Goal: Entertainment & Leisure: Consume media (video, audio)

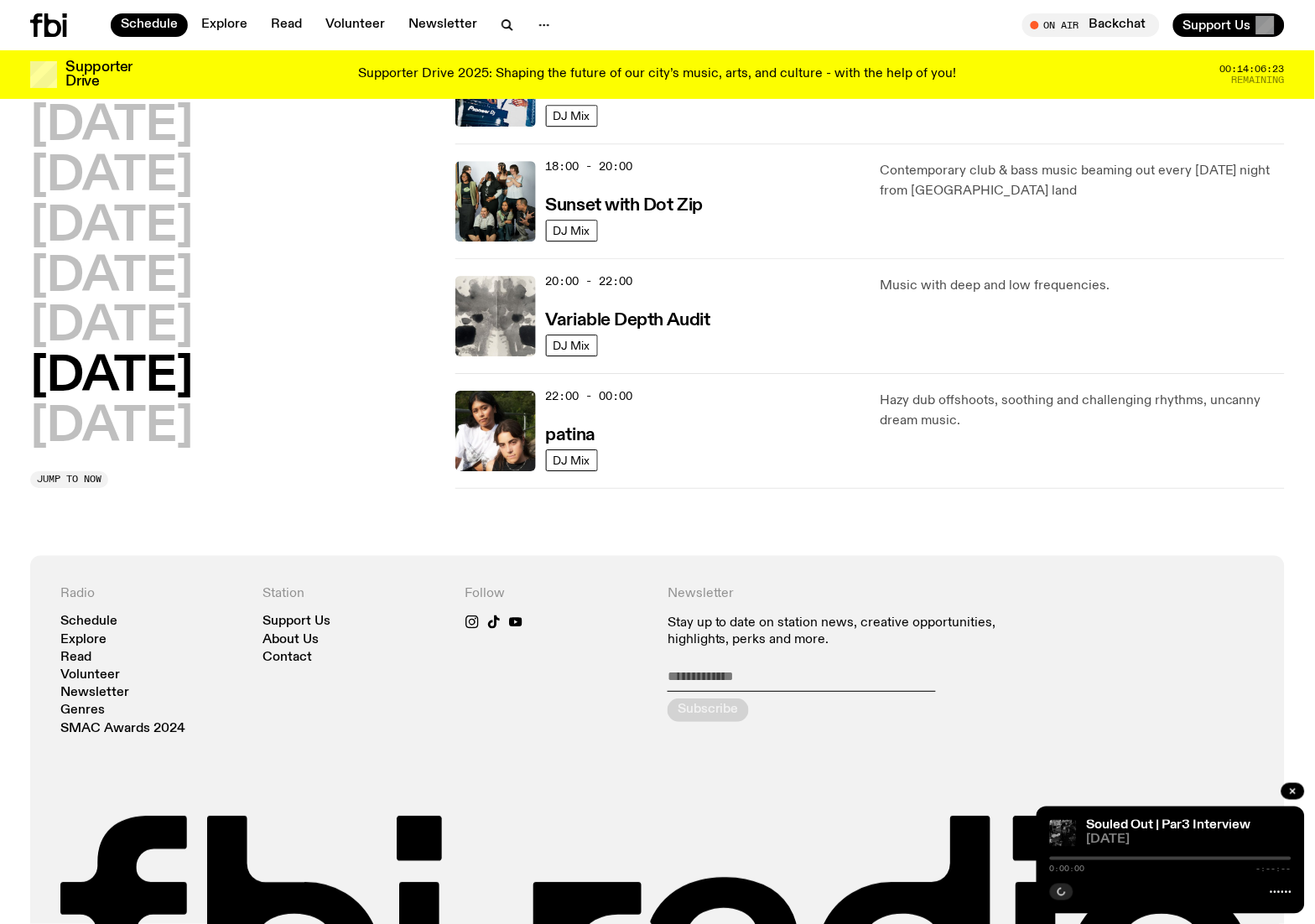
scroll to position [1037, 0]
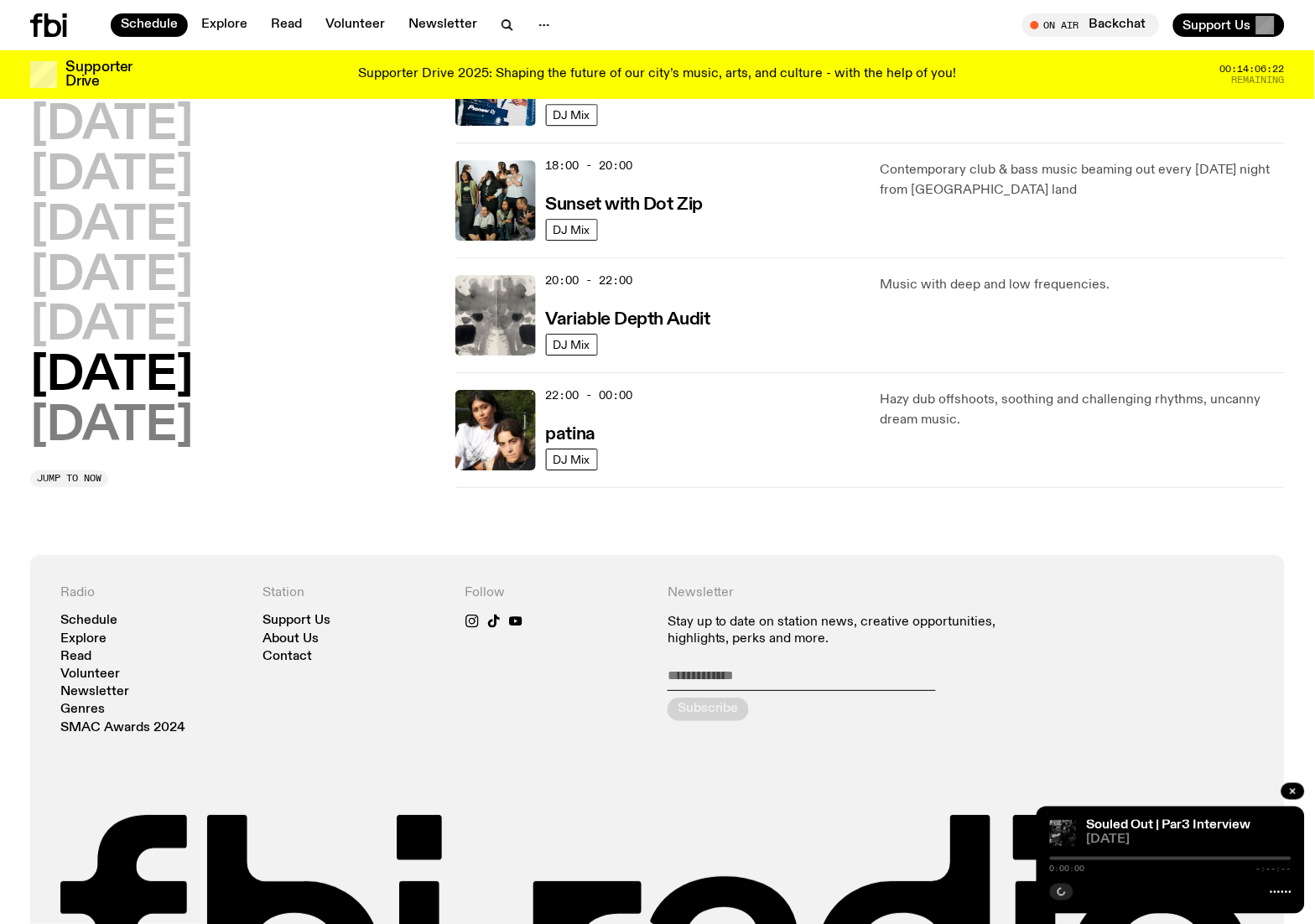
click at [160, 417] on h2 "[DATE]" at bounding box center [111, 427] width 163 height 47
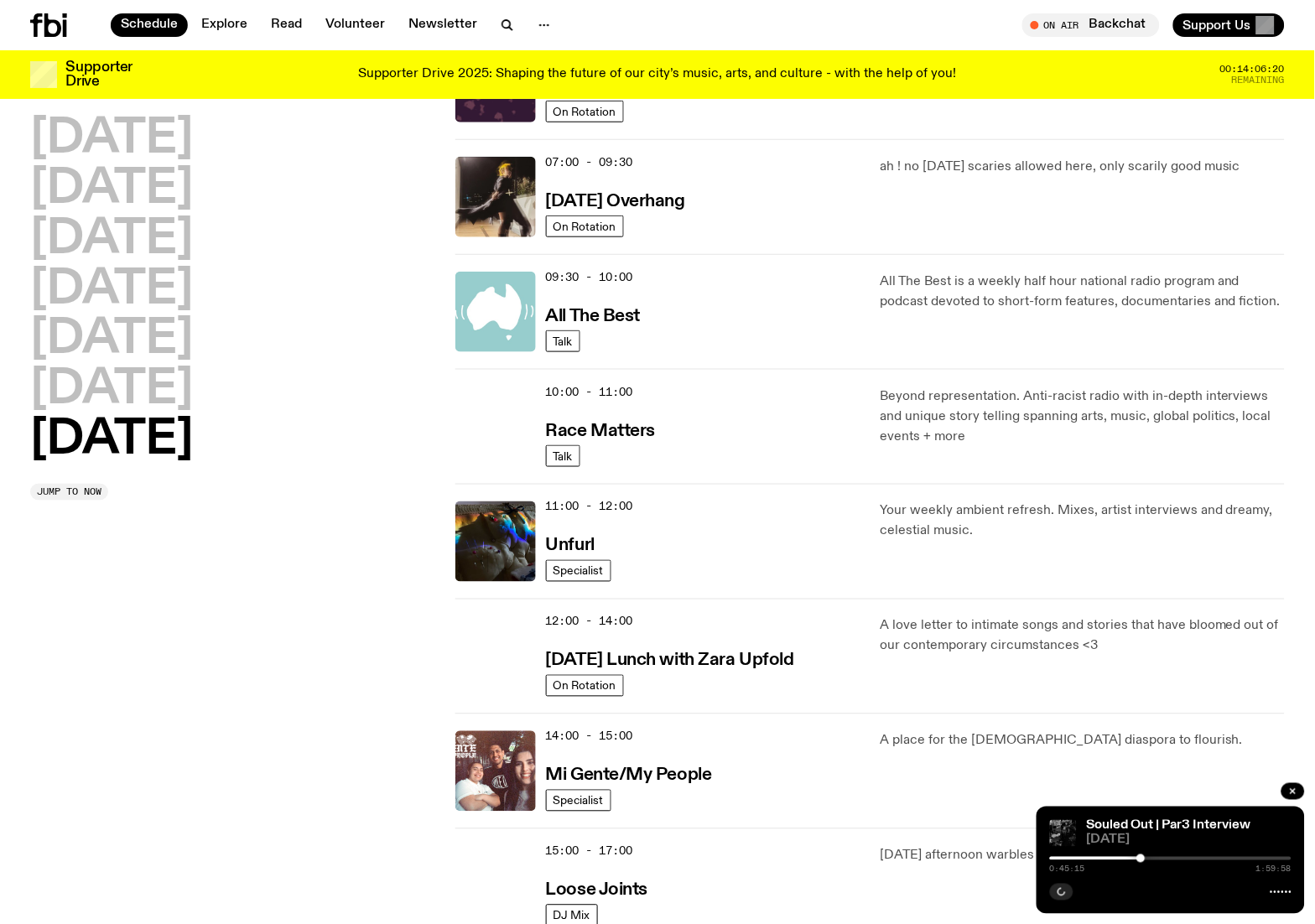
scroll to position [660, 0]
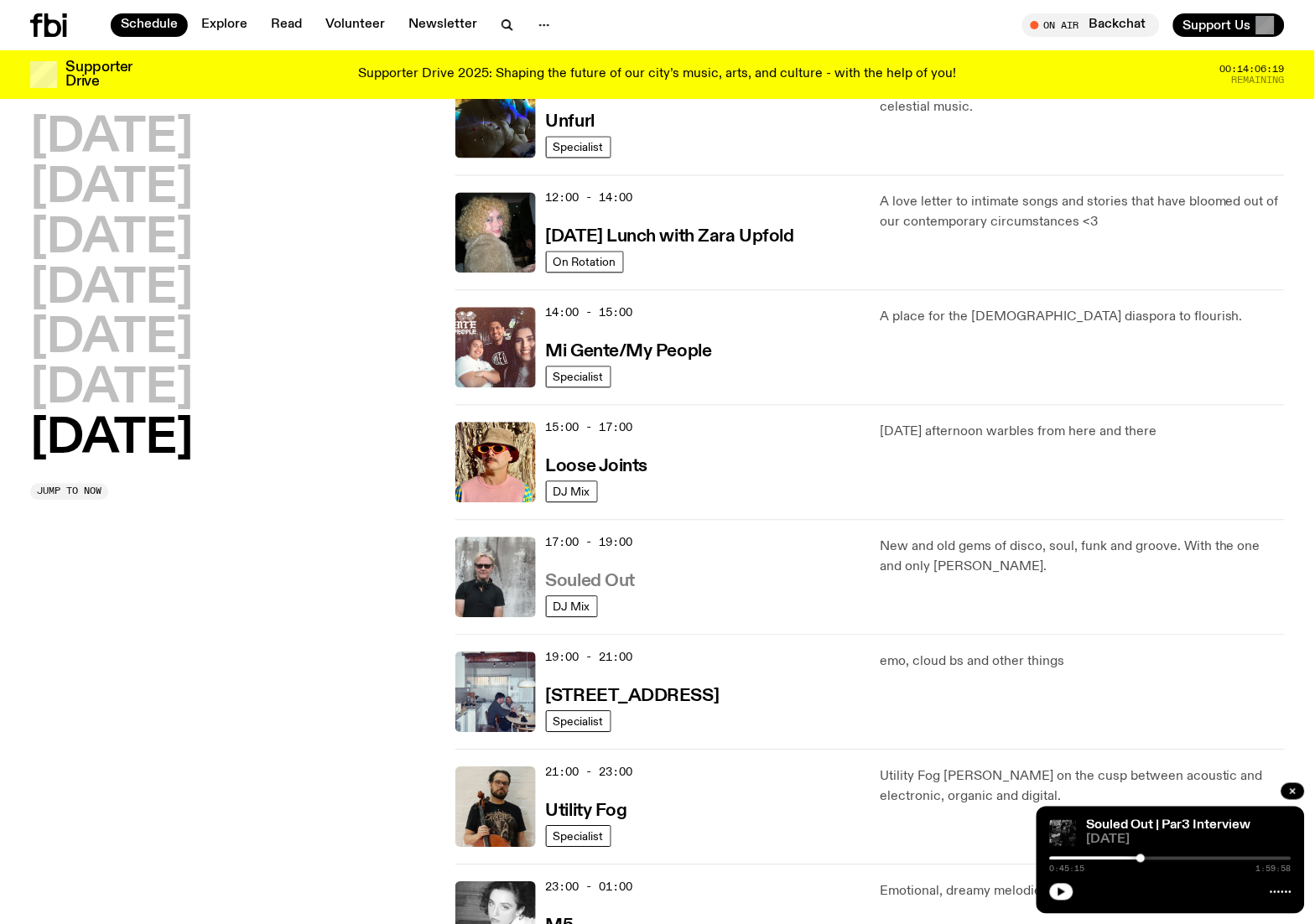
click at [596, 584] on h3 "Souled Out" at bounding box center [591, 583] width 90 height 18
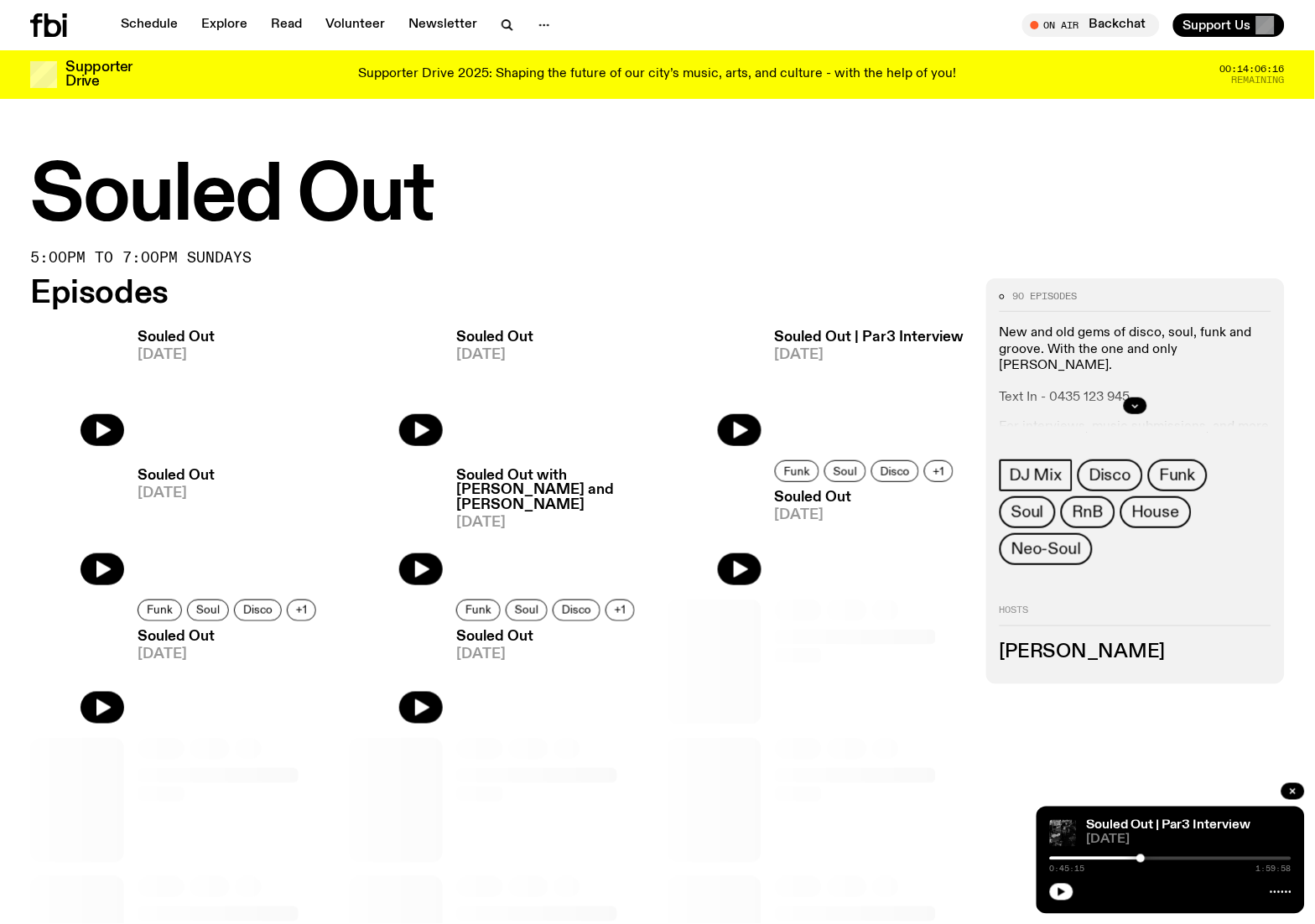
scroll to position [606, 0]
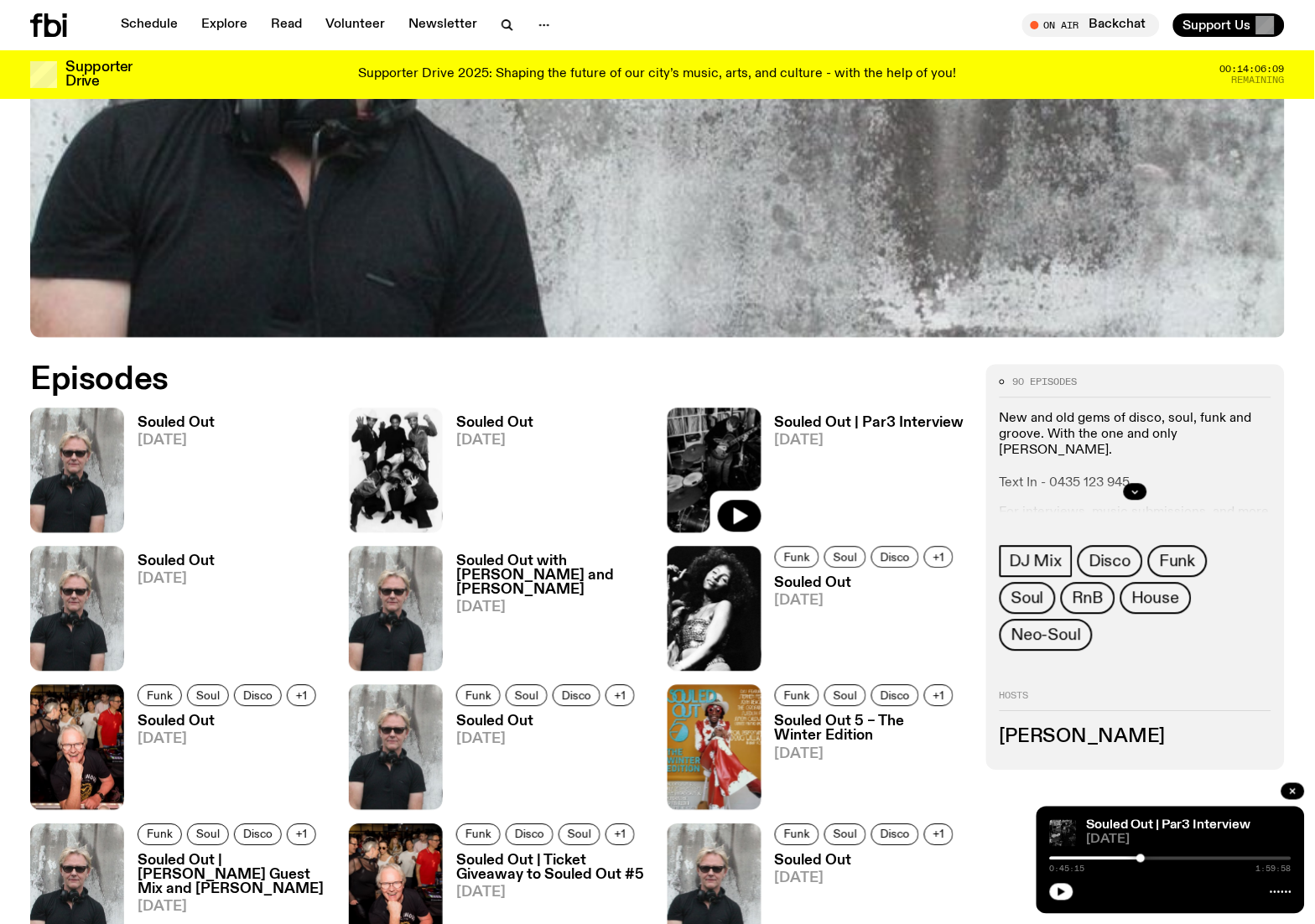
click at [166, 721] on h3 "Souled Out" at bounding box center [229, 722] width 183 height 15
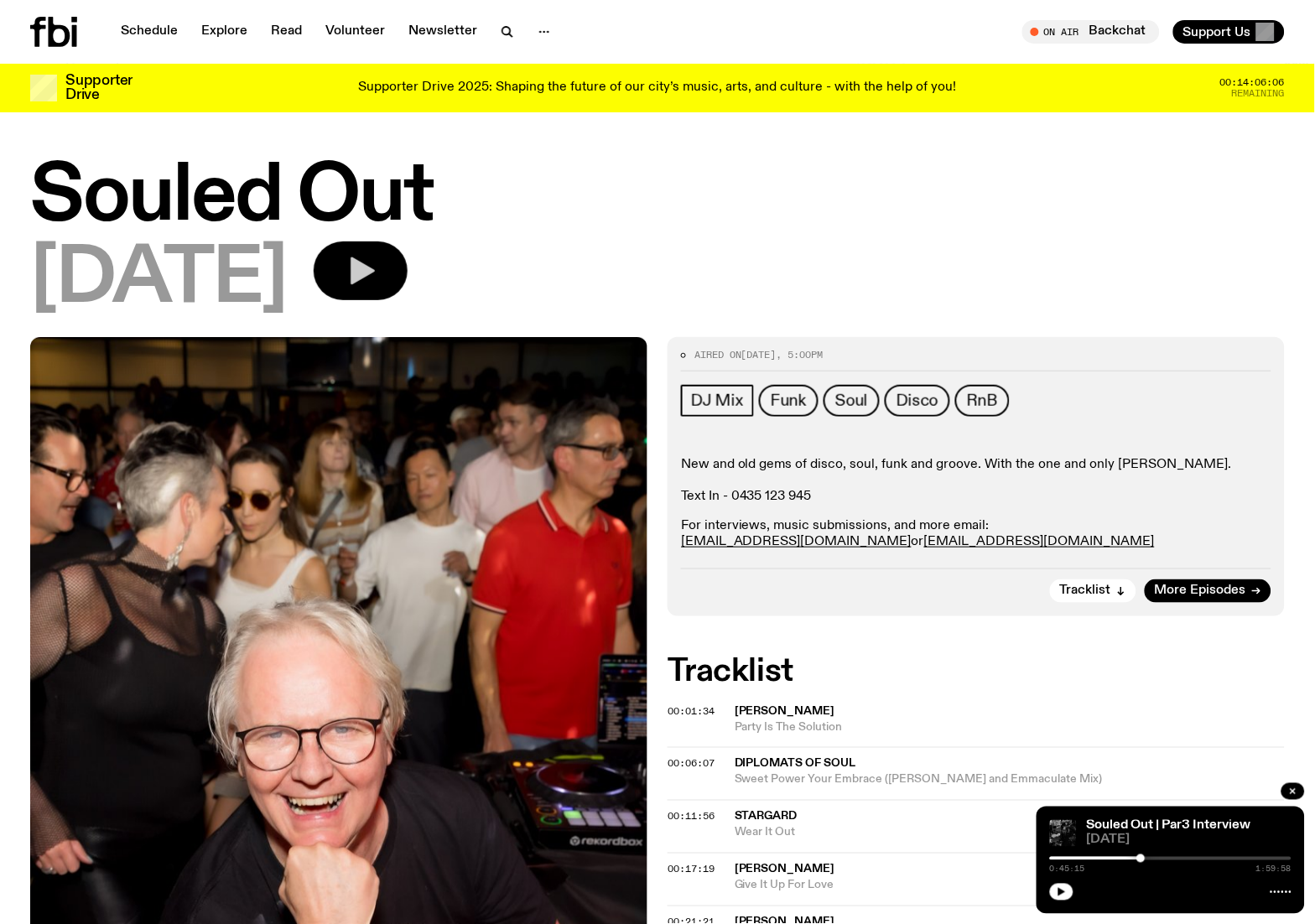
click at [388, 260] on button "button" at bounding box center [361, 271] width 94 height 58
